Goal: Task Accomplishment & Management: Use online tool/utility

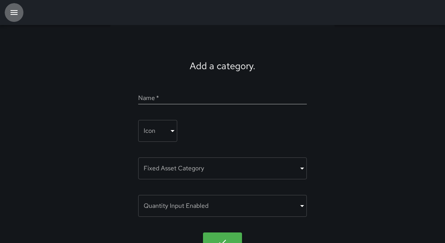
click at [13, 8] on icon "button" at bounding box center [13, 12] width 9 height 9
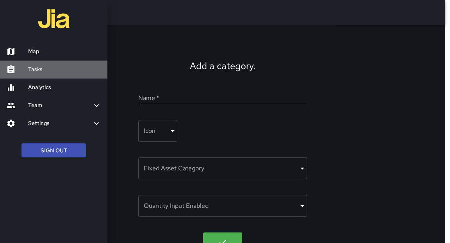
click at [44, 73] on link "Tasks" at bounding box center [53, 70] width 107 height 18
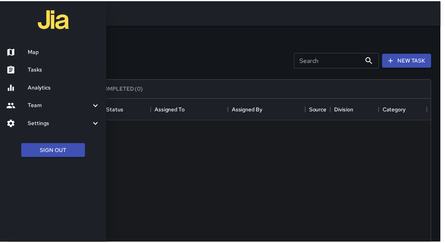
scroll to position [326, 421]
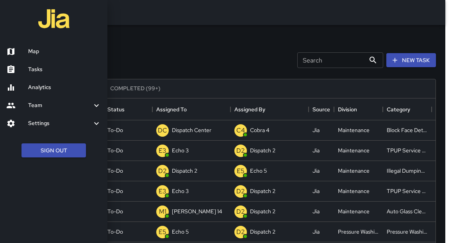
click at [237, 49] on div at bounding box center [225, 121] width 450 height 243
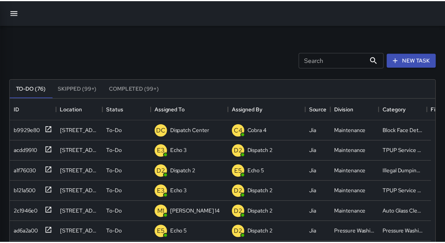
scroll to position [5, 5]
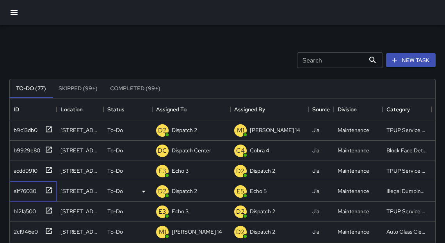
click at [46, 190] on icon at bounding box center [49, 190] width 8 height 8
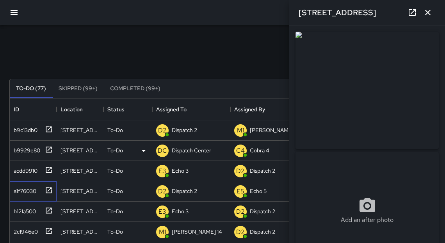
type input "**********"
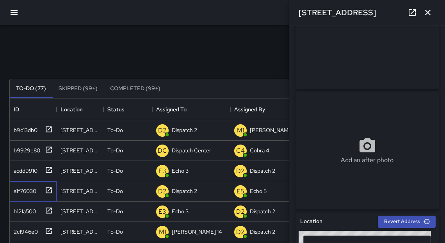
scroll to position [0, 0]
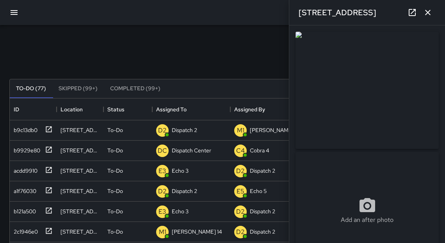
click at [274, 39] on div "Search Search New Task To-Do (77) Skipped (99+) Completed (99+) ID Location Sta…" at bounding box center [222, 243] width 445 height 436
click at [431, 15] on icon "button" at bounding box center [427, 12] width 9 height 9
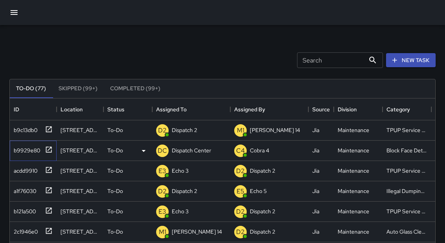
click at [48, 153] on icon at bounding box center [49, 150] width 8 height 8
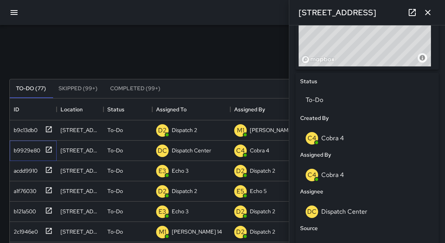
scroll to position [232, 0]
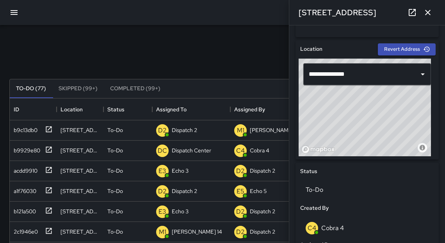
click at [408, 12] on icon at bounding box center [412, 12] width 9 height 9
click at [427, 12] on icon "button" at bounding box center [427, 12] width 9 height 9
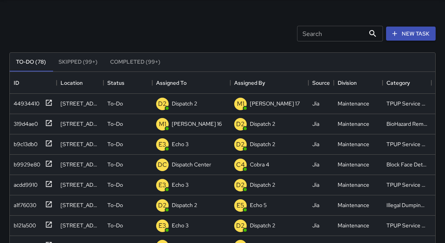
scroll to position [35, 0]
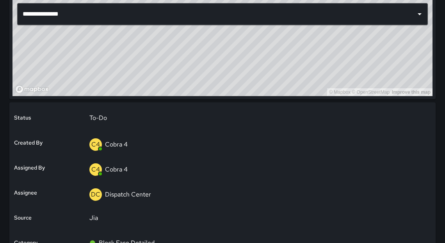
scroll to position [253, 0]
